Goal: Information Seeking & Learning: Learn about a topic

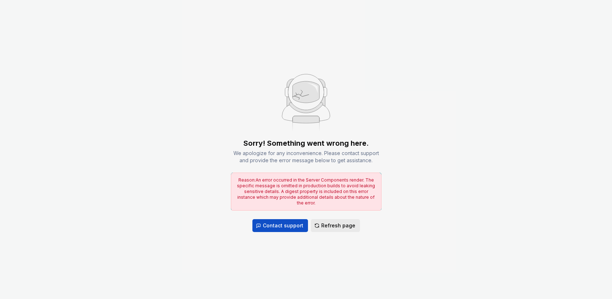
click at [341, 225] on span "Refresh page" at bounding box center [338, 225] width 34 height 7
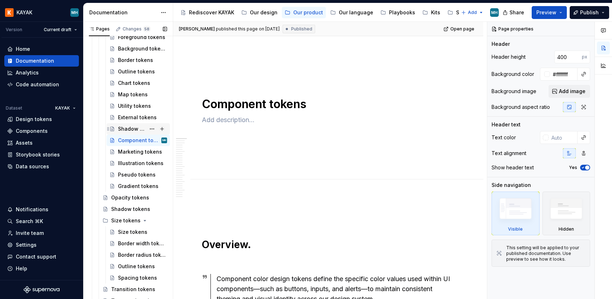
scroll to position [386, 0]
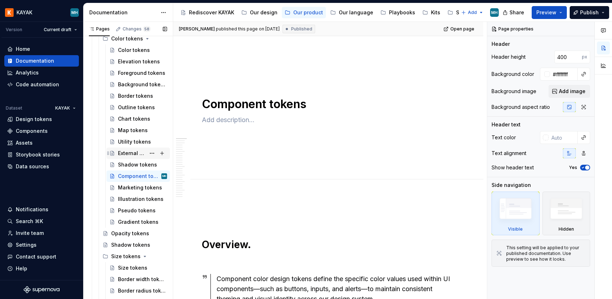
click at [139, 151] on div "External tokens" at bounding box center [132, 153] width 28 height 7
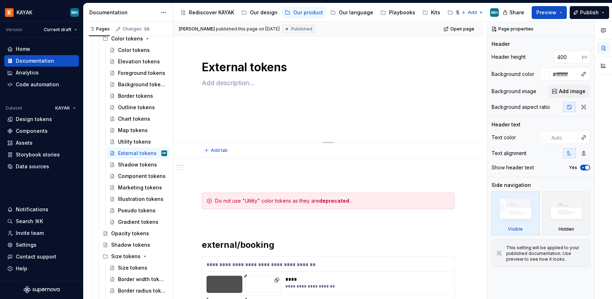
scroll to position [49, 0]
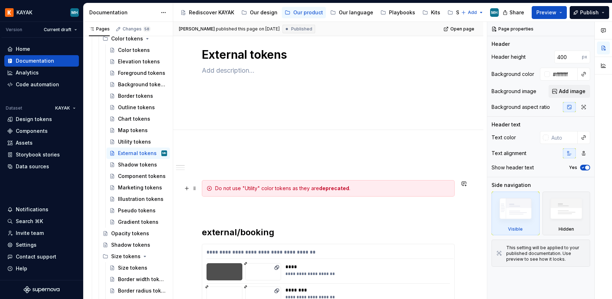
type textarea "*"
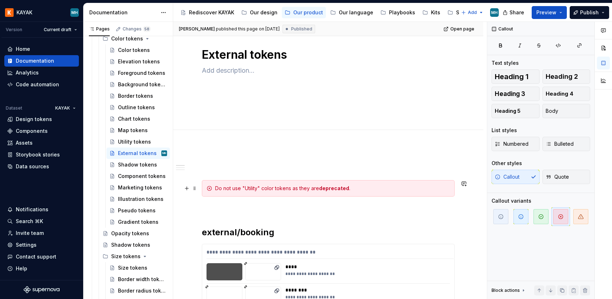
click at [259, 190] on div "Do not use "Utility" color tokens as they are deprecated ." at bounding box center [332, 188] width 235 height 7
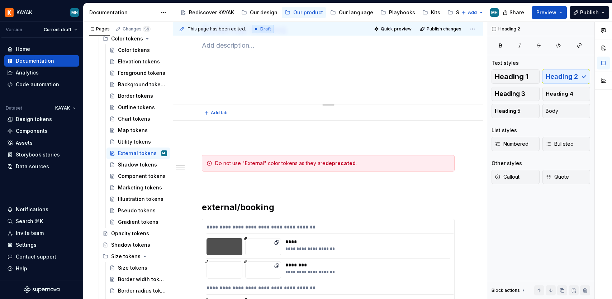
scroll to position [75, 0]
click at [131, 143] on div "Utility tokens" at bounding box center [132, 141] width 28 height 7
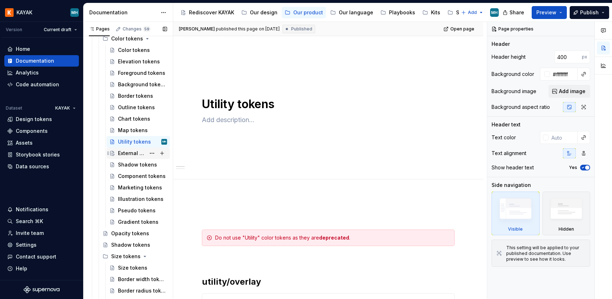
click at [132, 150] on div "External tokens" at bounding box center [132, 153] width 28 height 7
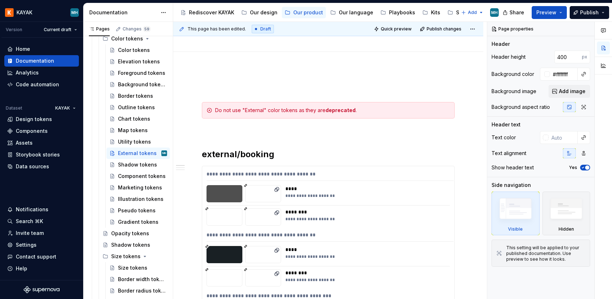
scroll to position [125, 0]
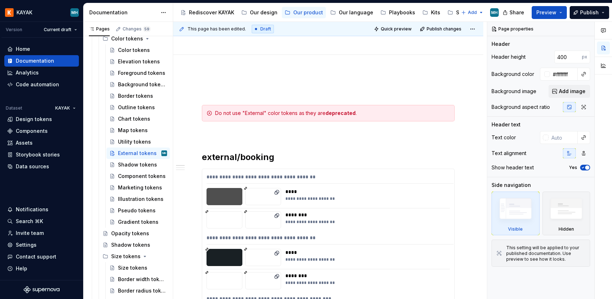
type textarea "*"
